Goal: Task Accomplishment & Management: Manage account settings

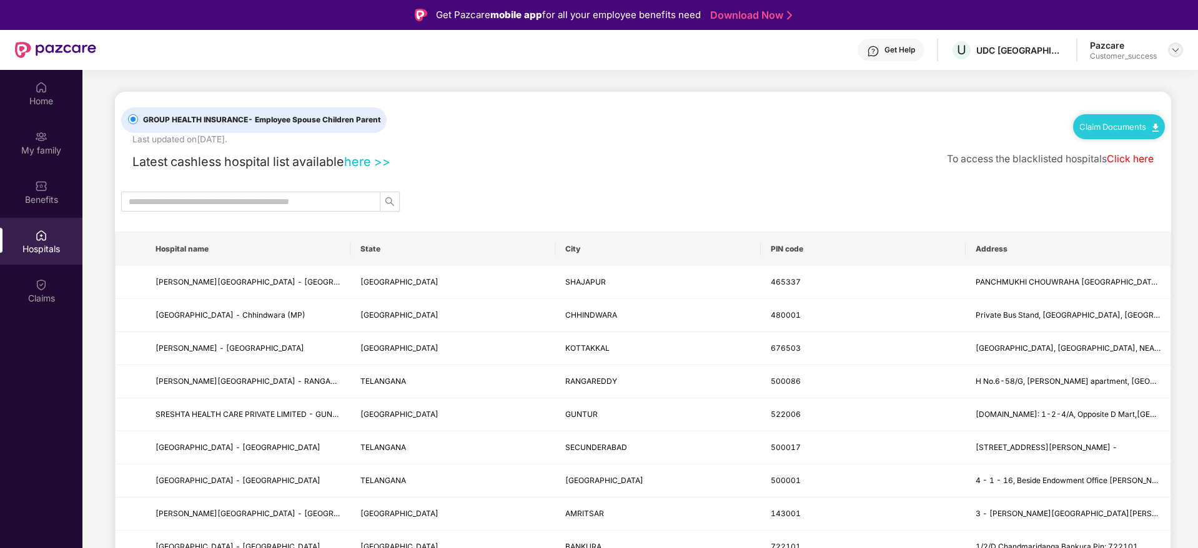
click at [1174, 51] on img at bounding box center [1176, 50] width 10 height 10
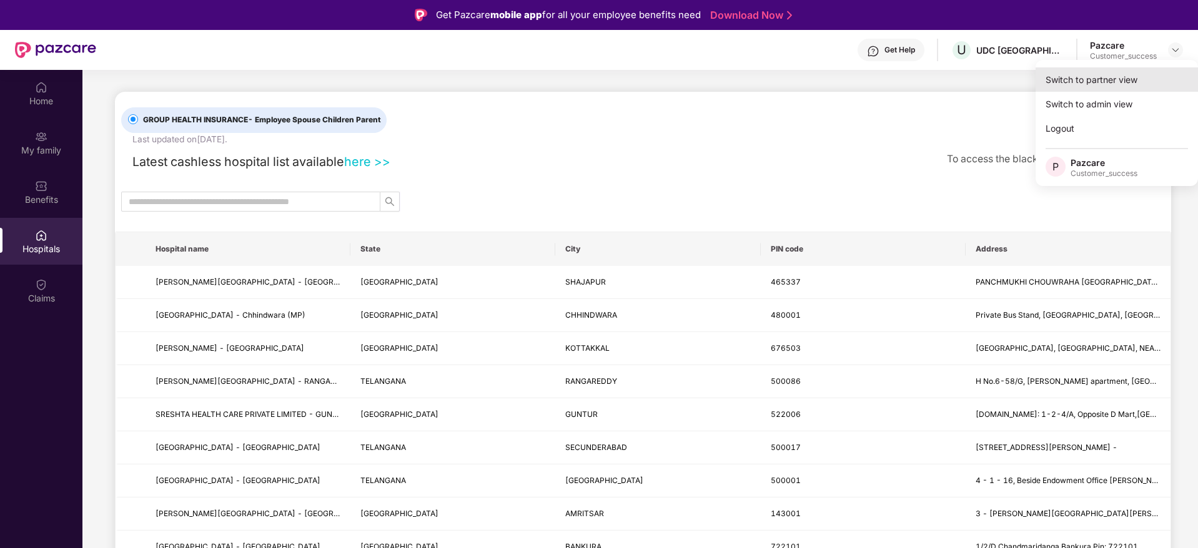
click at [1079, 81] on div "Switch to partner view" at bounding box center [1117, 79] width 162 height 24
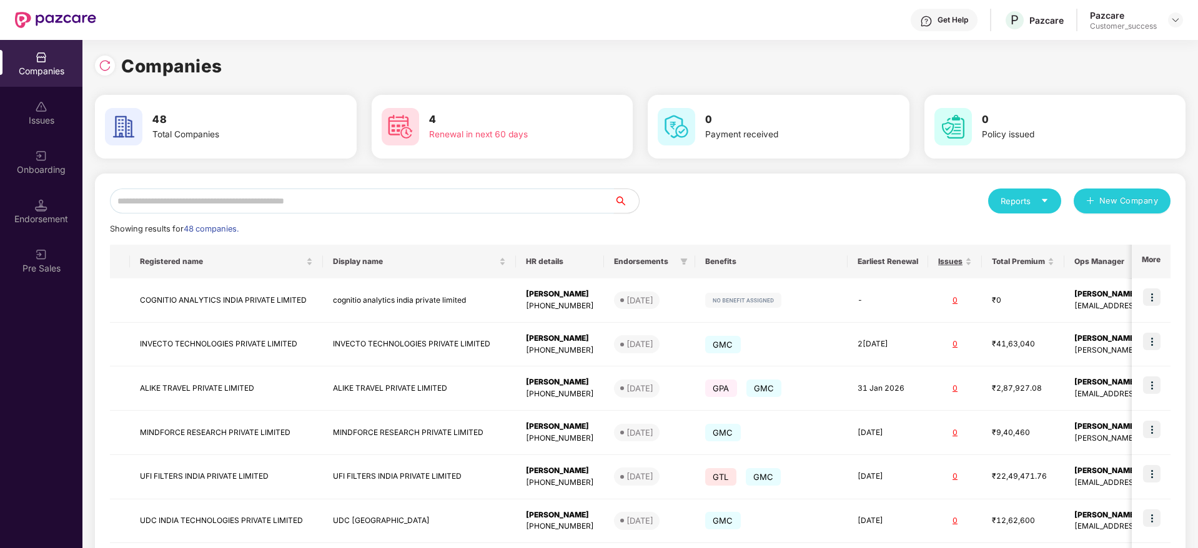
click at [293, 200] on input "text" at bounding box center [362, 201] width 504 height 25
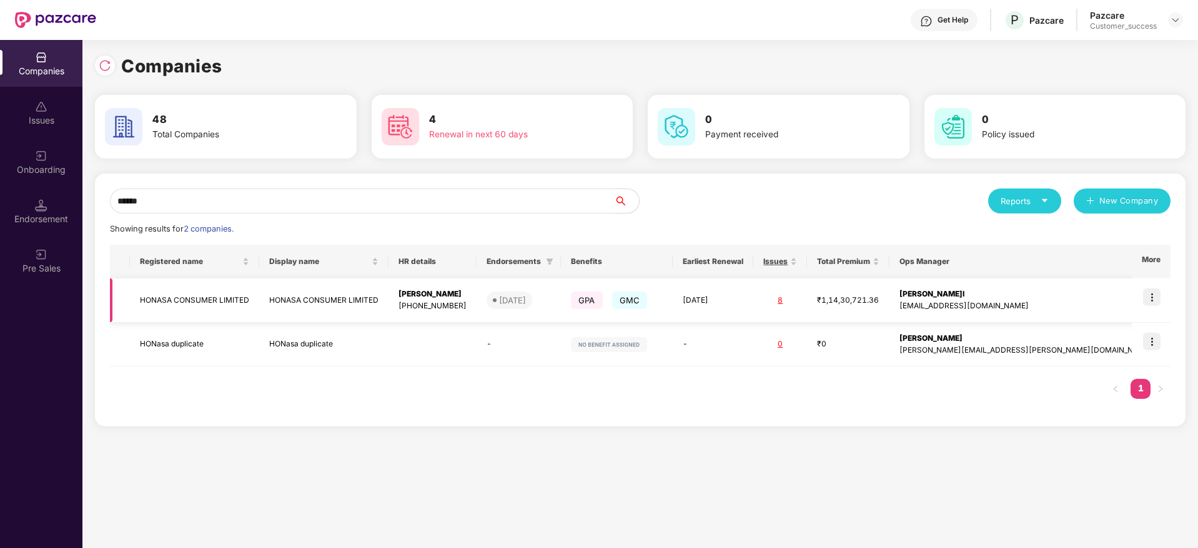
type input "******"
click at [1149, 299] on img at bounding box center [1151, 297] width 17 height 17
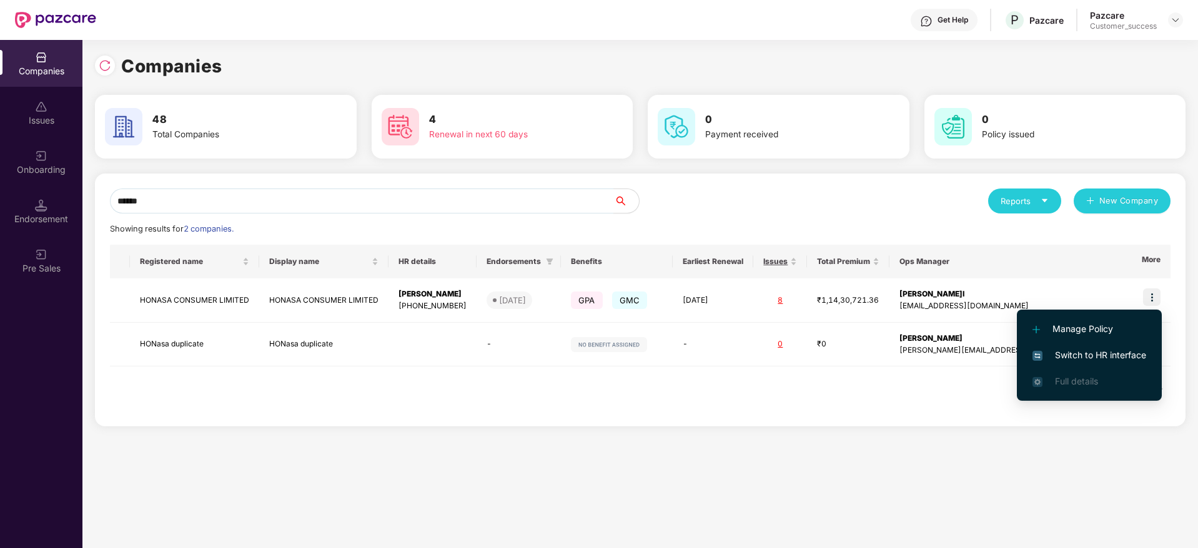
click at [1092, 364] on li "Switch to HR interface" at bounding box center [1089, 355] width 145 height 26
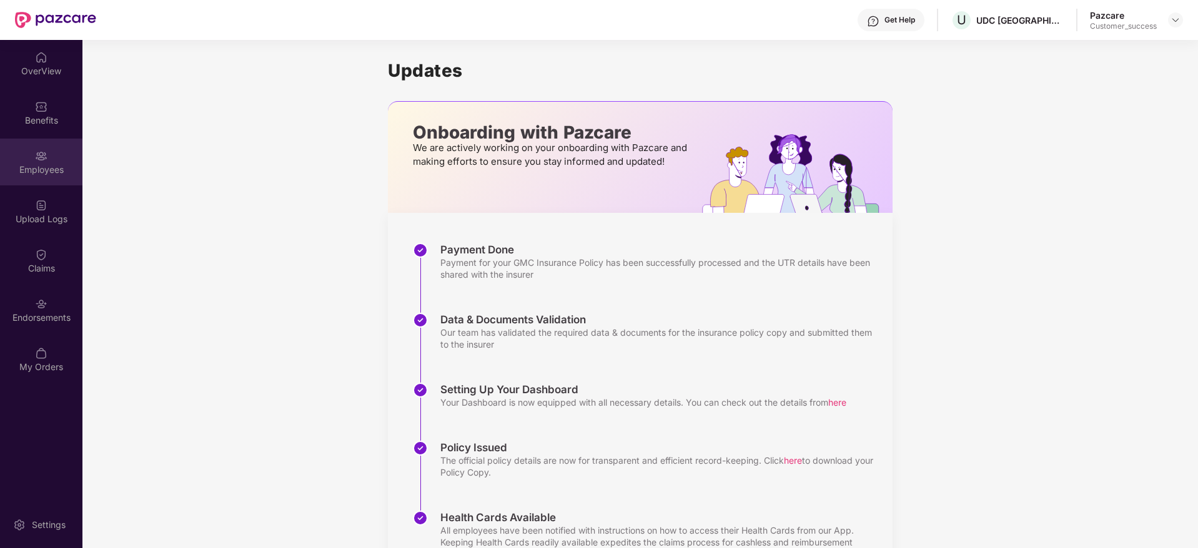
click at [45, 166] on div "Employees" at bounding box center [41, 170] width 82 height 12
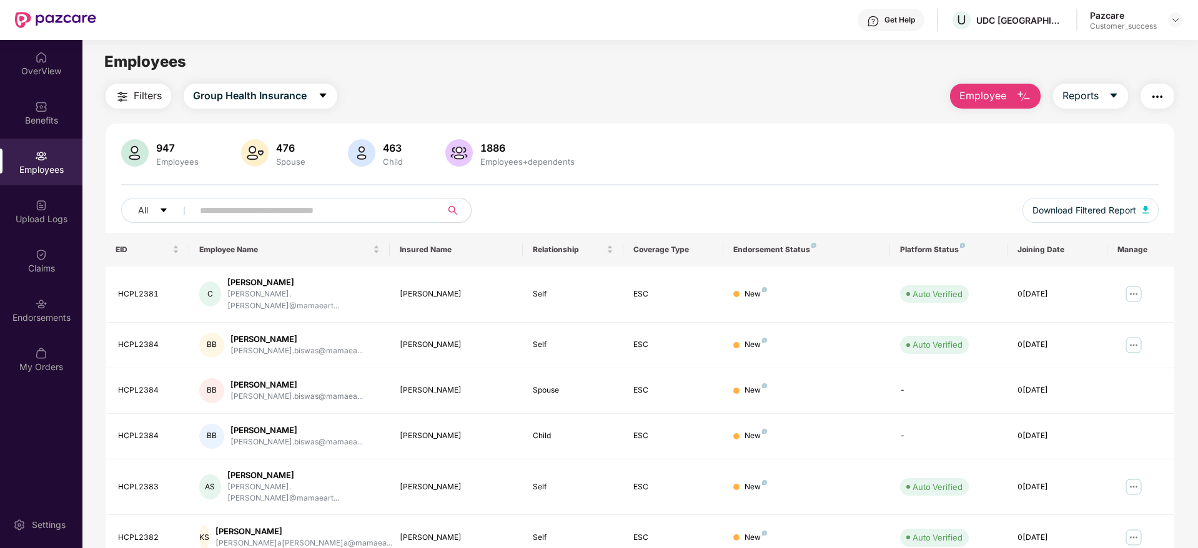
click at [1068, 170] on div "947 Employees 476 Spouse 463 Child 1886 Employees+dependents All Download Filte…" at bounding box center [640, 186] width 1069 height 94
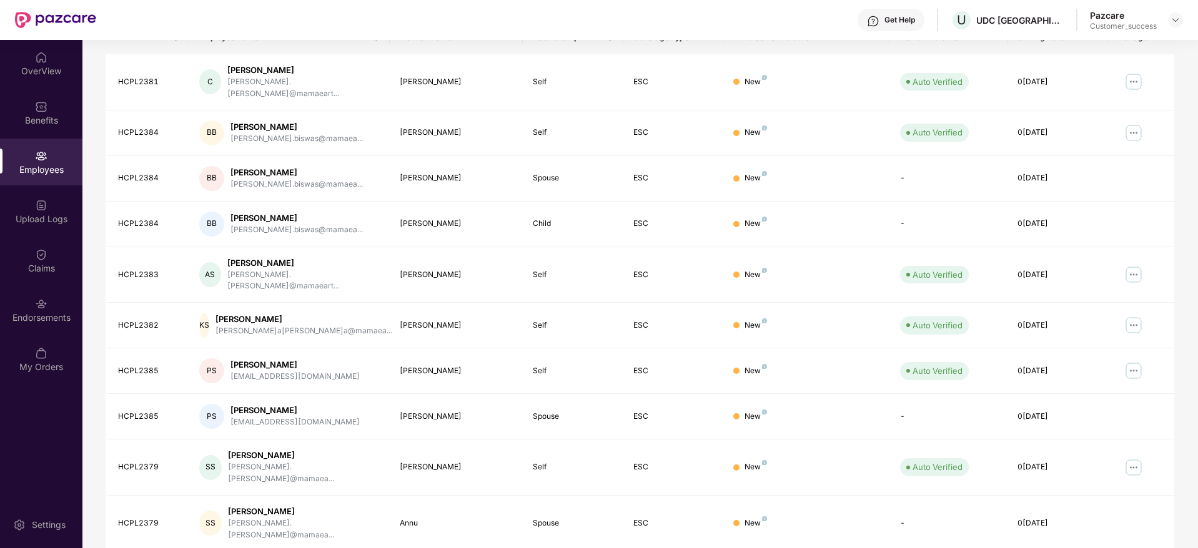
scroll to position [219, 0]
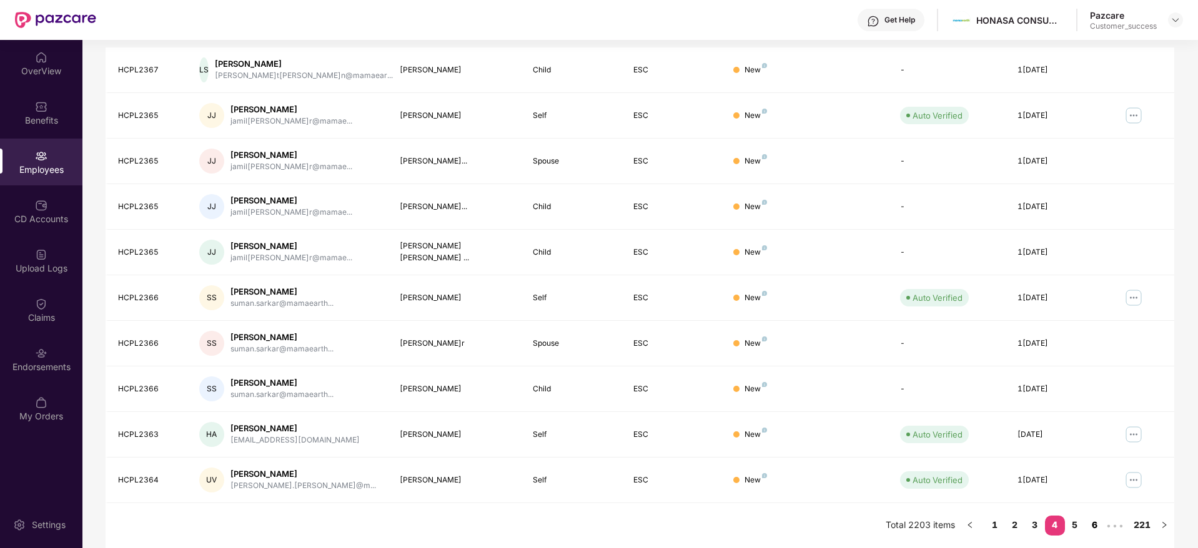
click at [1096, 527] on link "6" at bounding box center [1095, 525] width 20 height 19
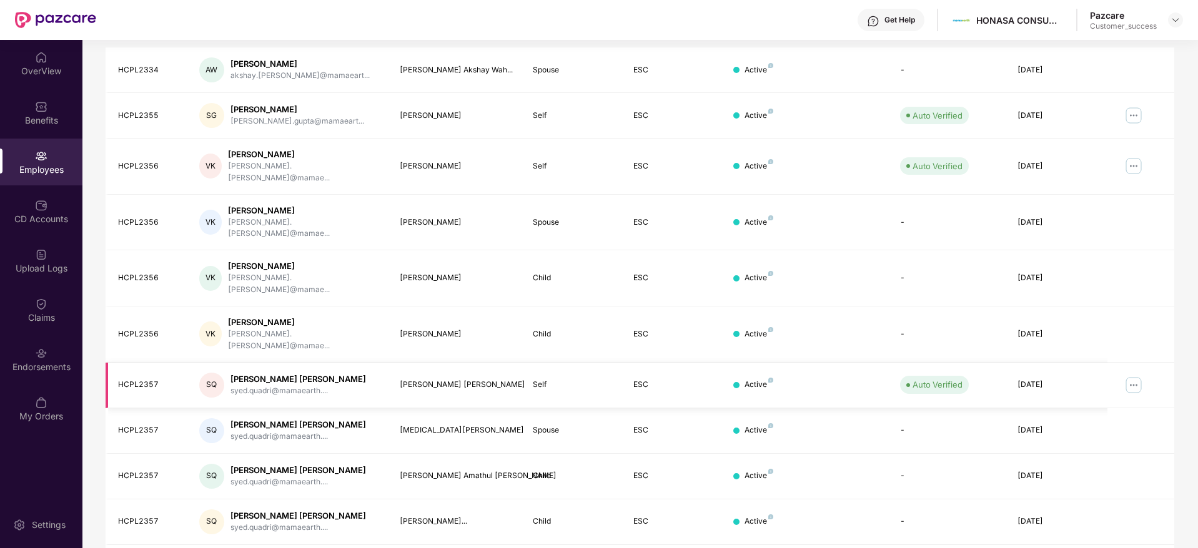
click at [1134, 375] on img at bounding box center [1134, 385] width 20 height 20
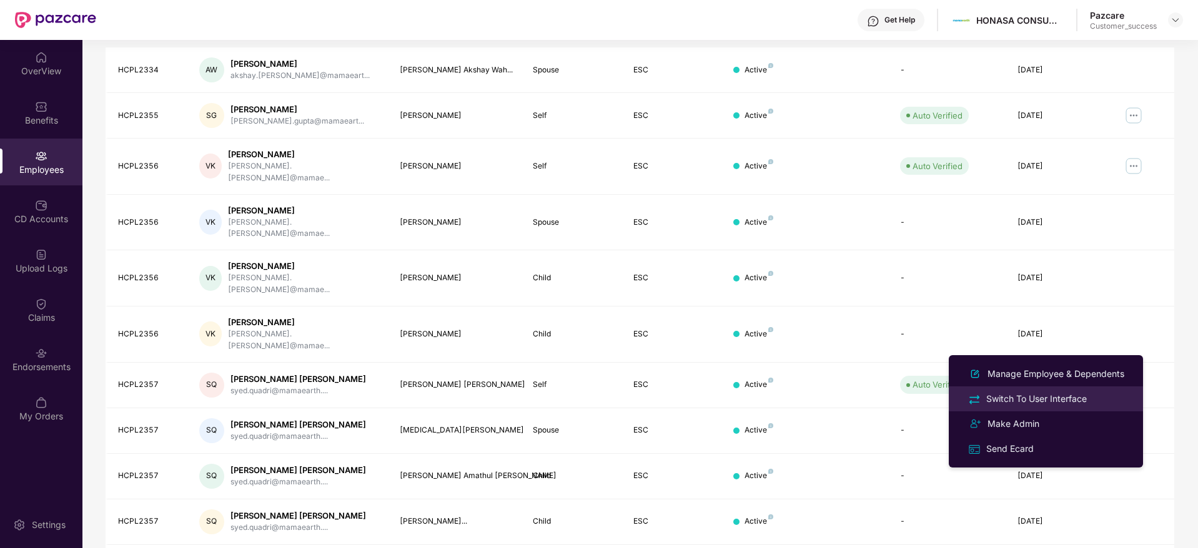
click at [1012, 402] on div "Switch To User Interface" at bounding box center [1037, 399] width 106 height 14
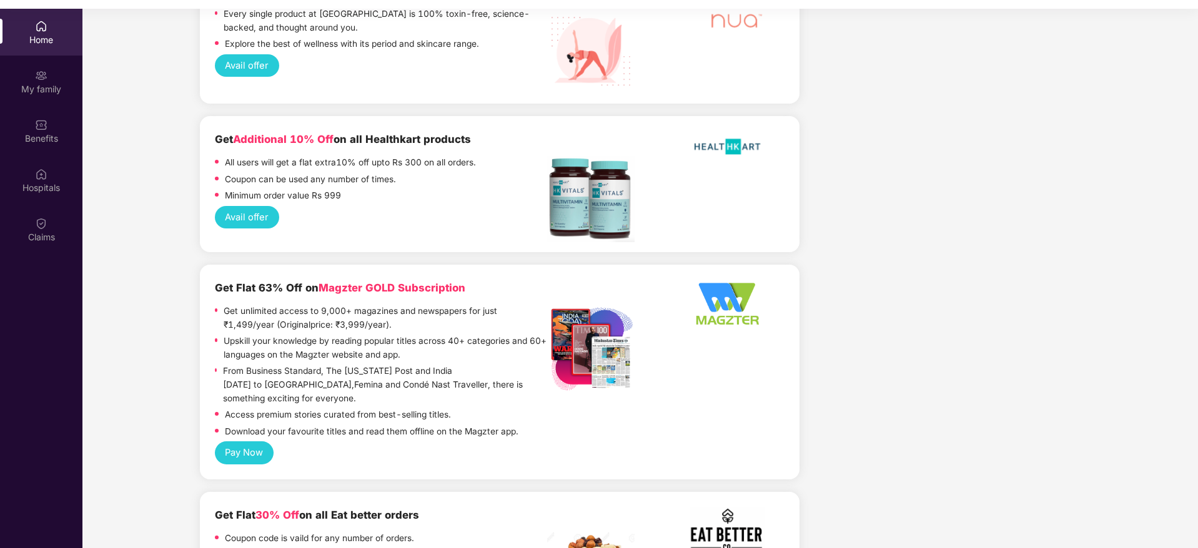
scroll to position [2532, 0]
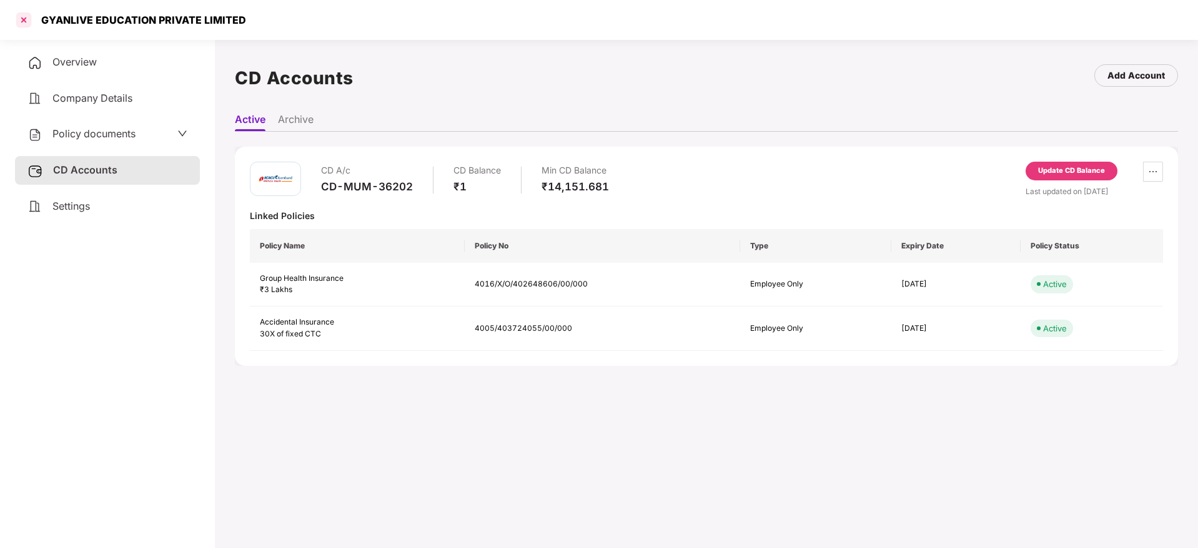
click at [28, 13] on div at bounding box center [24, 20] width 20 height 20
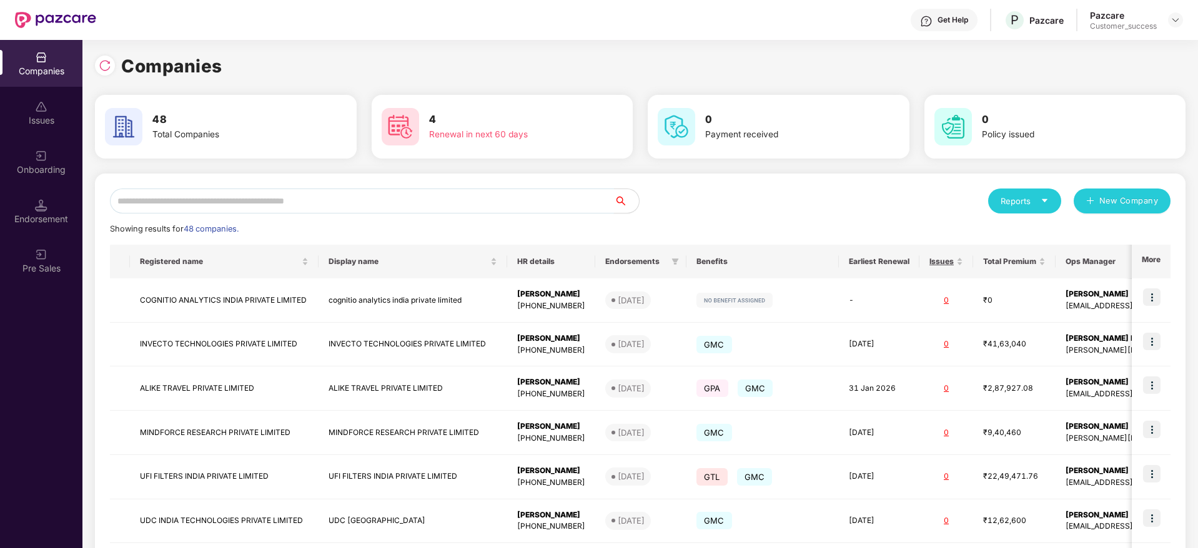
click at [316, 198] on input "text" at bounding box center [362, 201] width 504 height 25
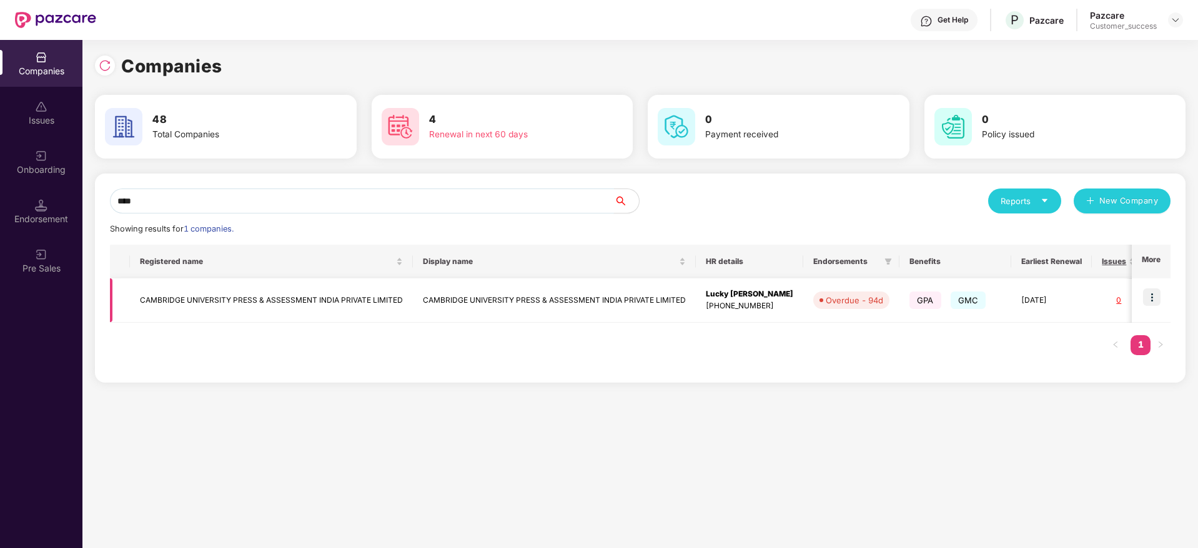
type input "****"
click at [1150, 294] on img at bounding box center [1151, 297] width 17 height 17
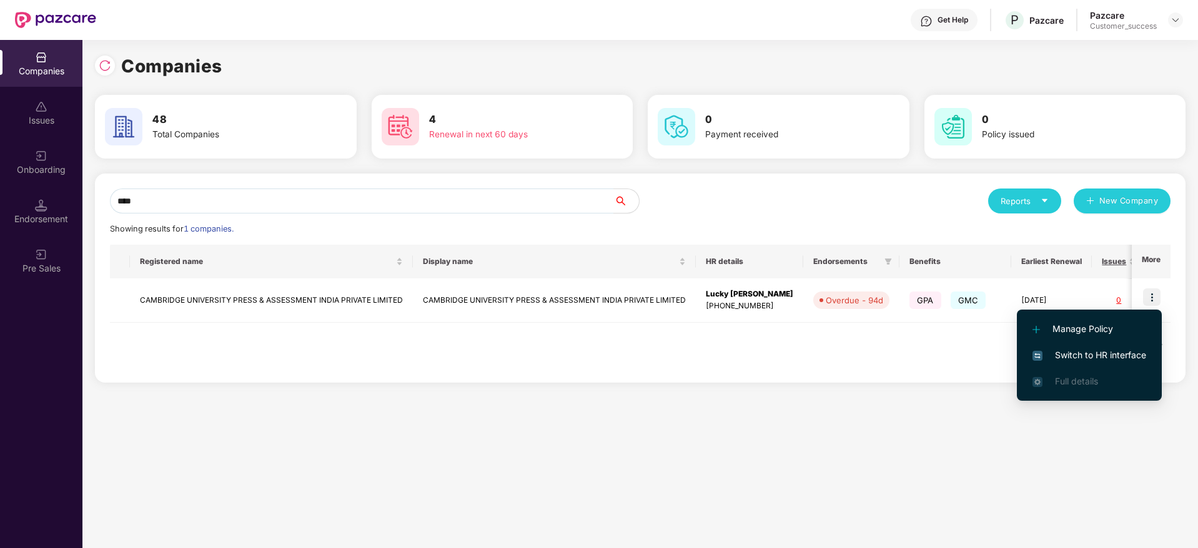
click at [1063, 351] on span "Switch to HR interface" at bounding box center [1090, 356] width 114 height 14
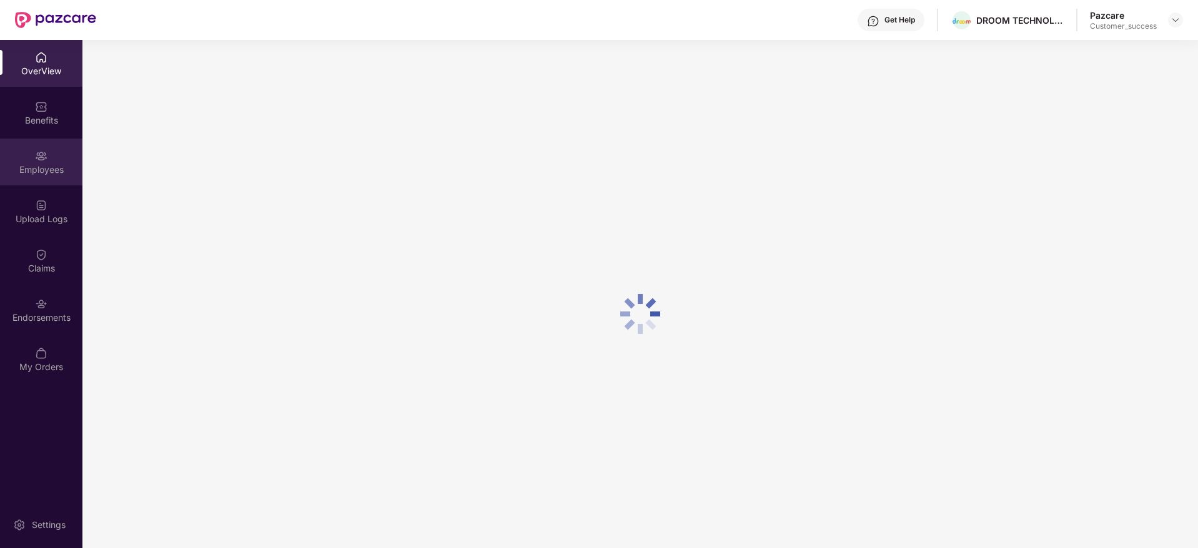
click at [35, 172] on div "Employees" at bounding box center [41, 170] width 82 height 12
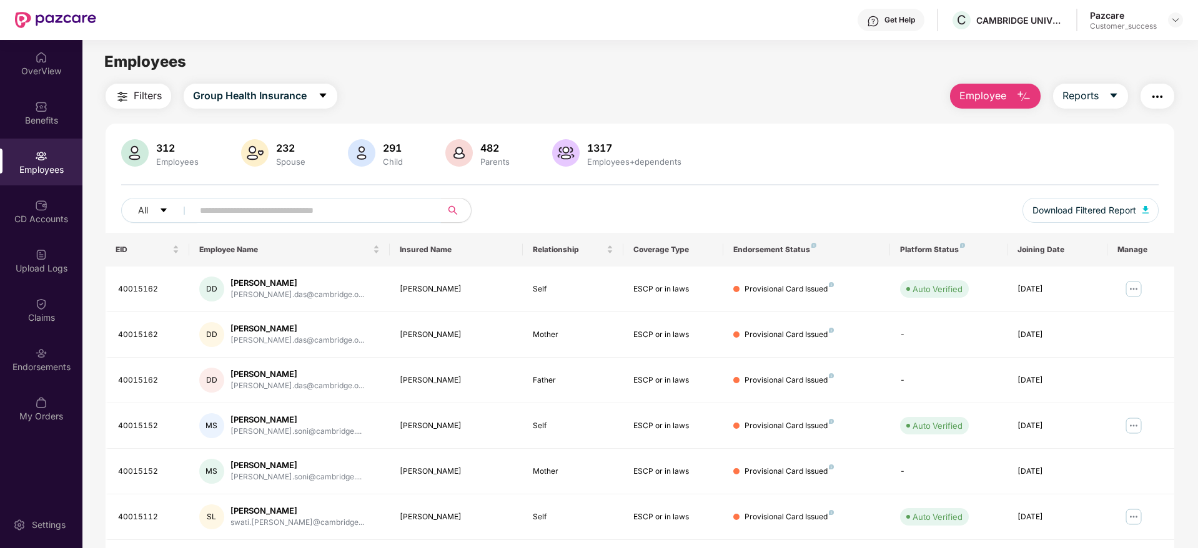
click at [221, 215] on input "text" at bounding box center [312, 210] width 224 height 19
paste input "*********"
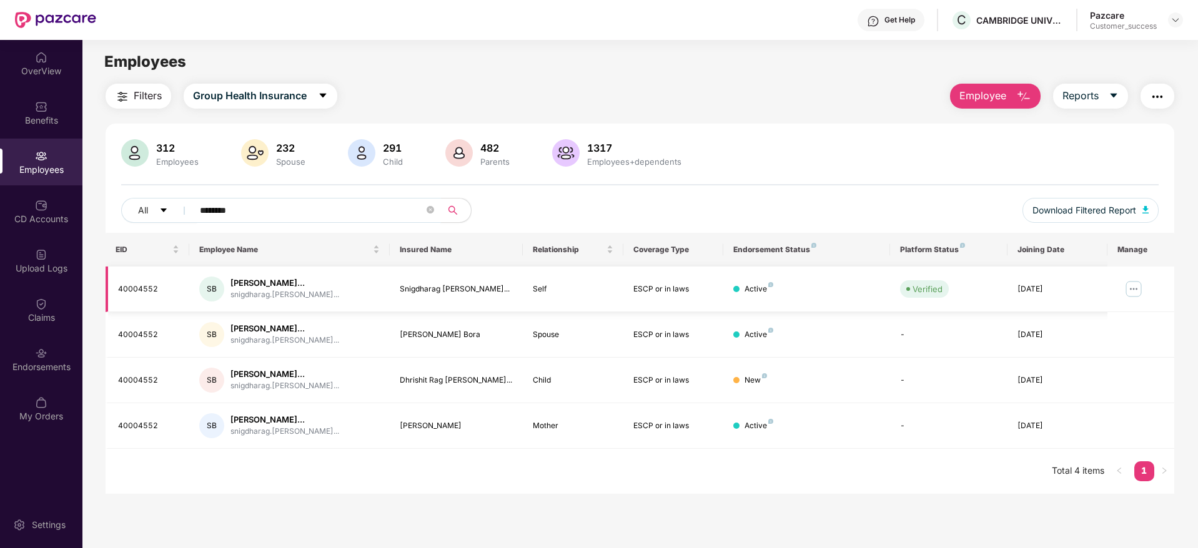
type input "********"
click at [1130, 290] on img at bounding box center [1134, 289] width 20 height 20
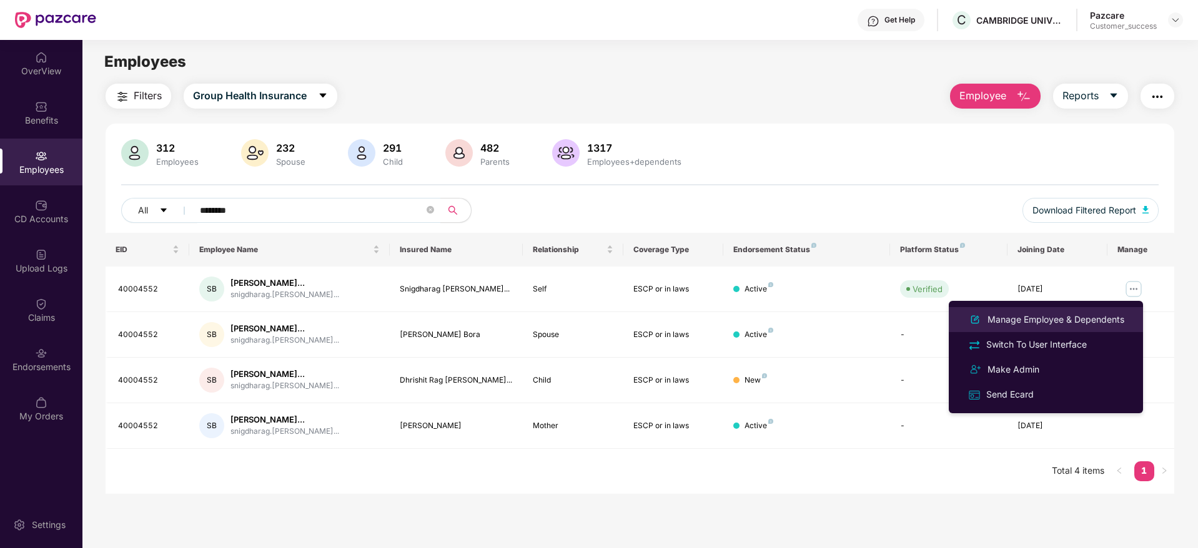
click at [1041, 318] on div "Manage Employee & Dependents" at bounding box center [1056, 320] width 142 height 14
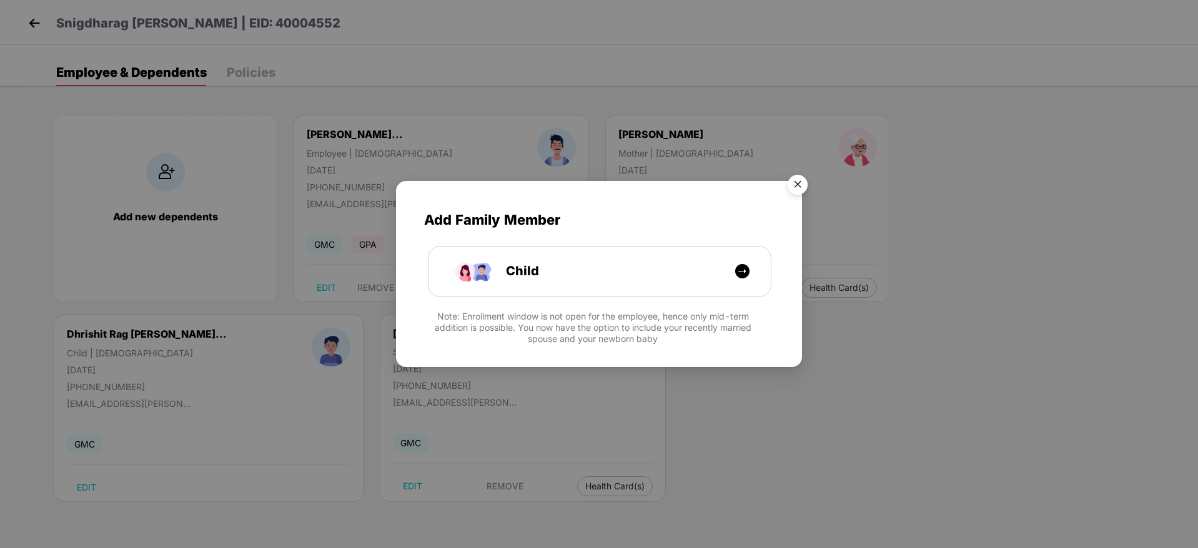
click at [801, 184] on img "Close" at bounding box center [797, 186] width 35 height 35
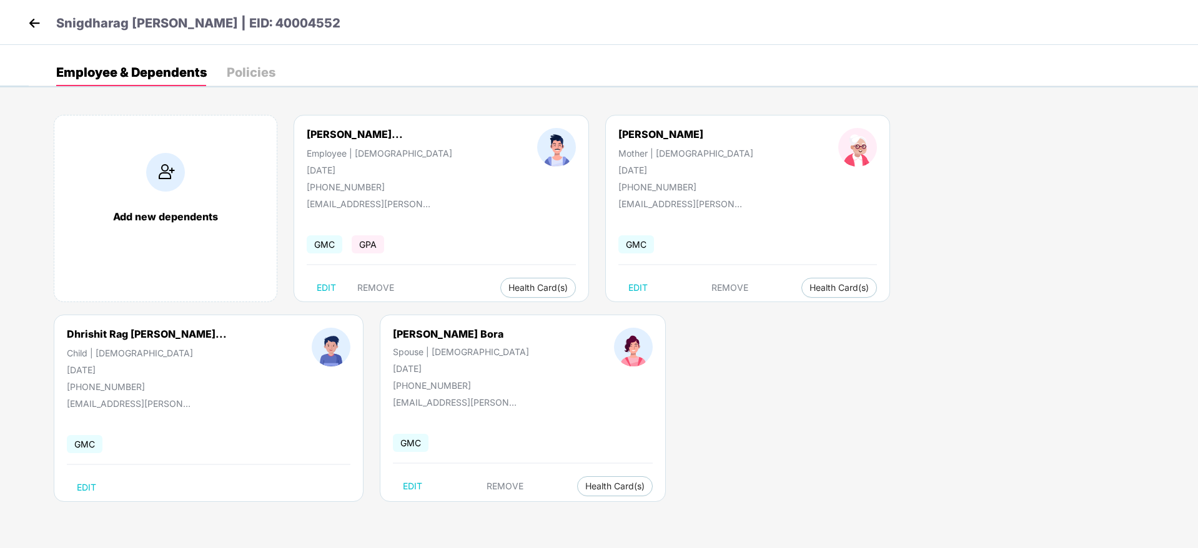
click at [31, 19] on img at bounding box center [34, 23] width 19 height 19
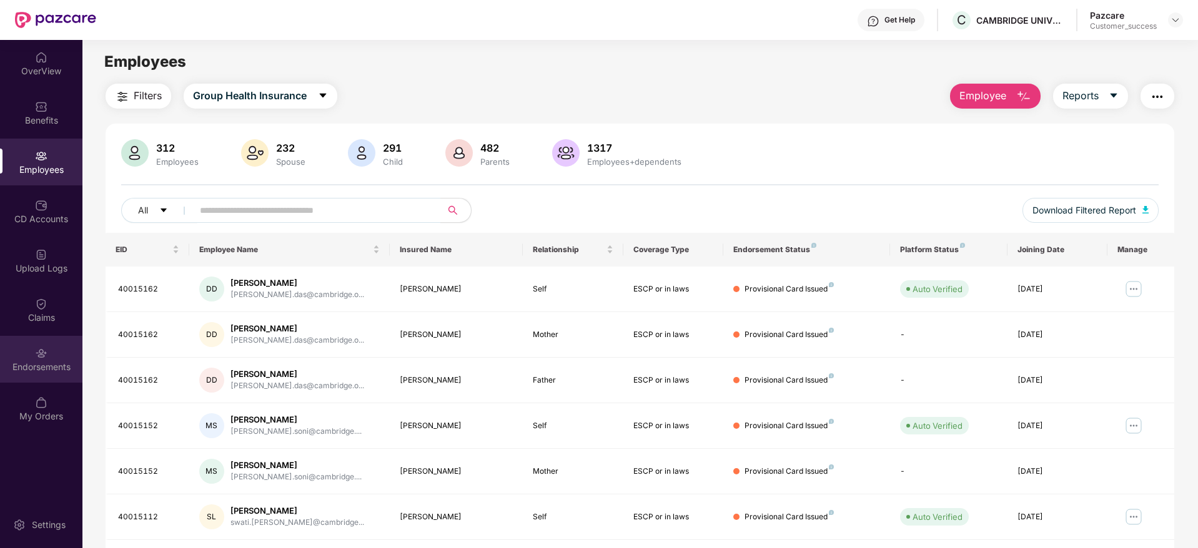
click at [38, 365] on div "Endorsements" at bounding box center [41, 367] width 82 height 12
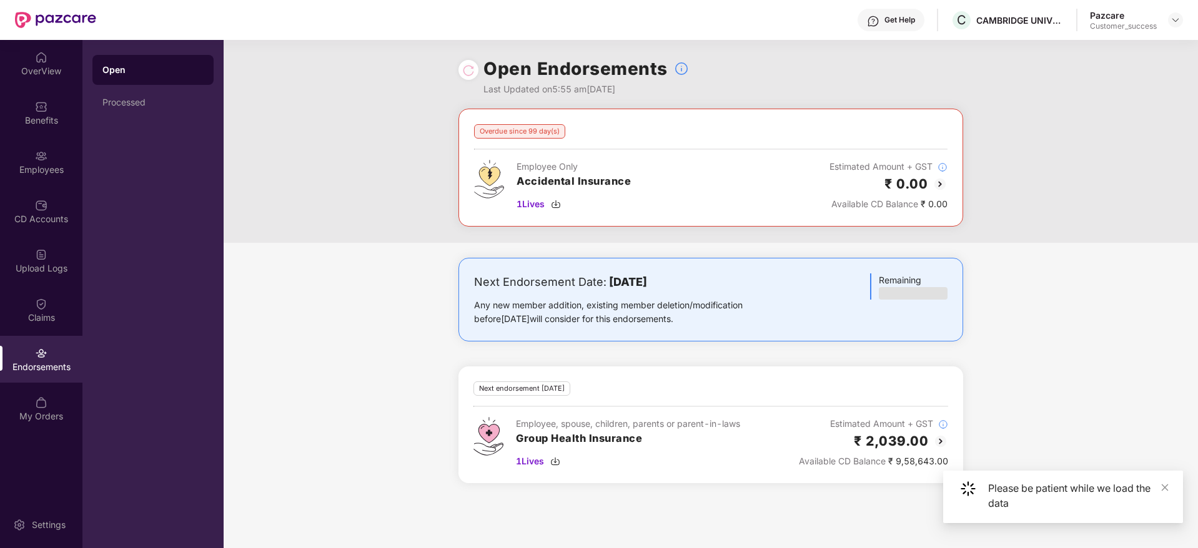
click at [1037, 184] on div "Overdue since 99 day(s) Employee Only Accidental Insurance 1 Lives Estimated Am…" at bounding box center [711, 176] width 975 height 134
click at [1041, 275] on div "Next Endorsement Date: 04 October 2025 Any new member addition, existing member…" at bounding box center [711, 378] width 975 height 241
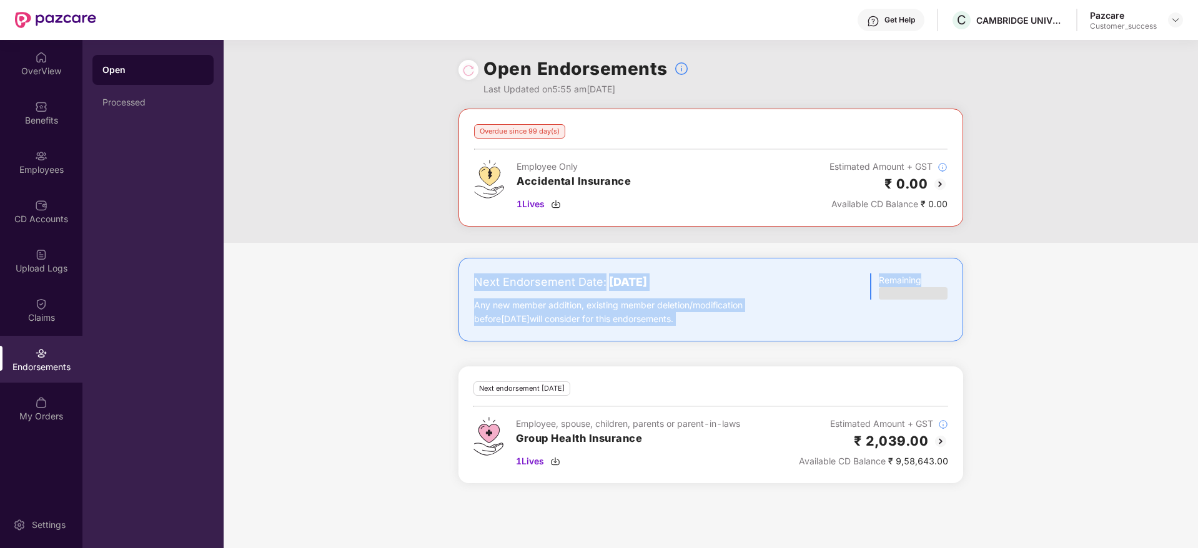
drag, startPoint x: 1106, startPoint y: 308, endPoint x: 1110, endPoint y: 204, distance: 103.8
click at [1110, 204] on div "Overdue since 99 day(s) Employee Only Accidental Insurance 1 Lives Estimated Am…" at bounding box center [711, 304] width 975 height 390
click at [1110, 278] on div "Next Endorsement Date: 04 October 2025 Any new member addition, existing member…" at bounding box center [711, 378] width 975 height 241
